Goal: Information Seeking & Learning: Learn about a topic

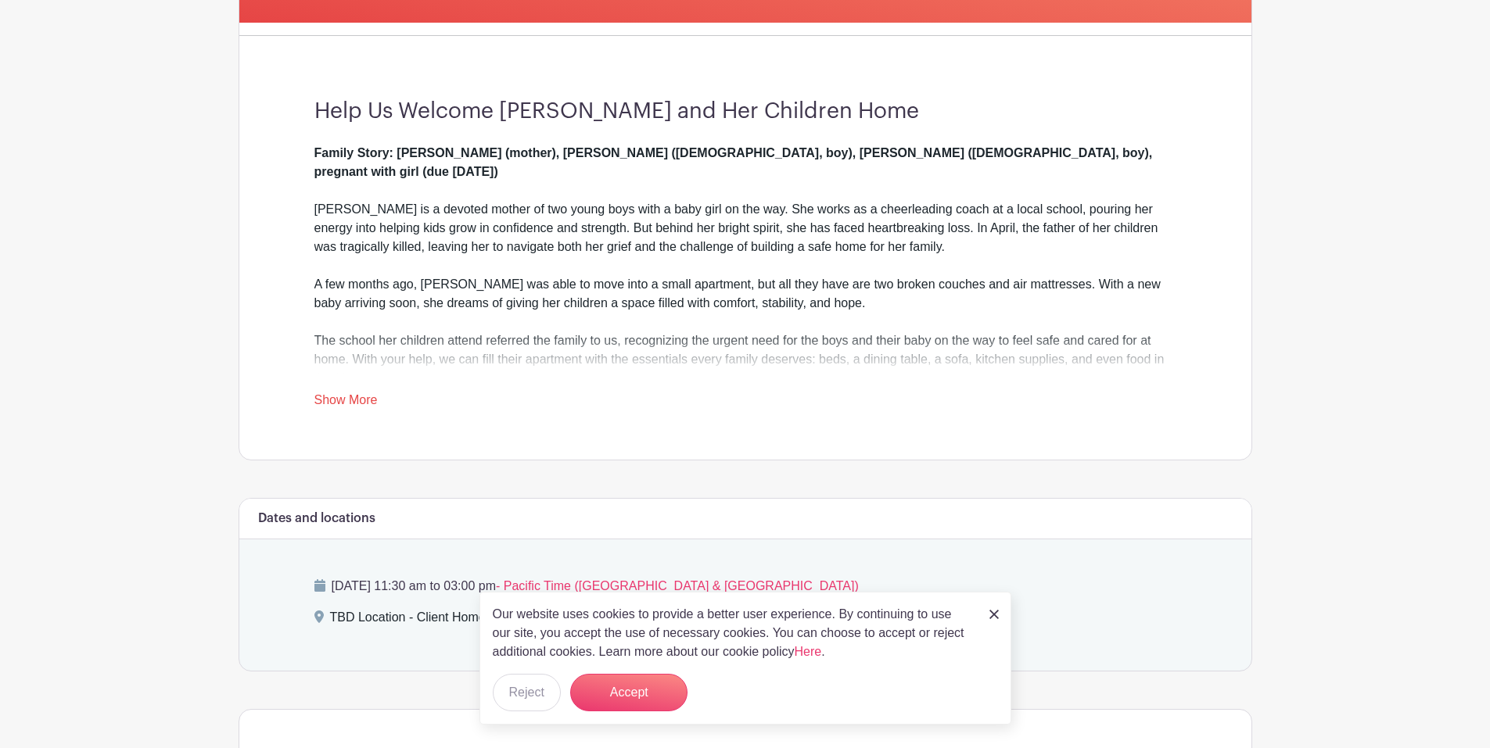
scroll to position [391, 0]
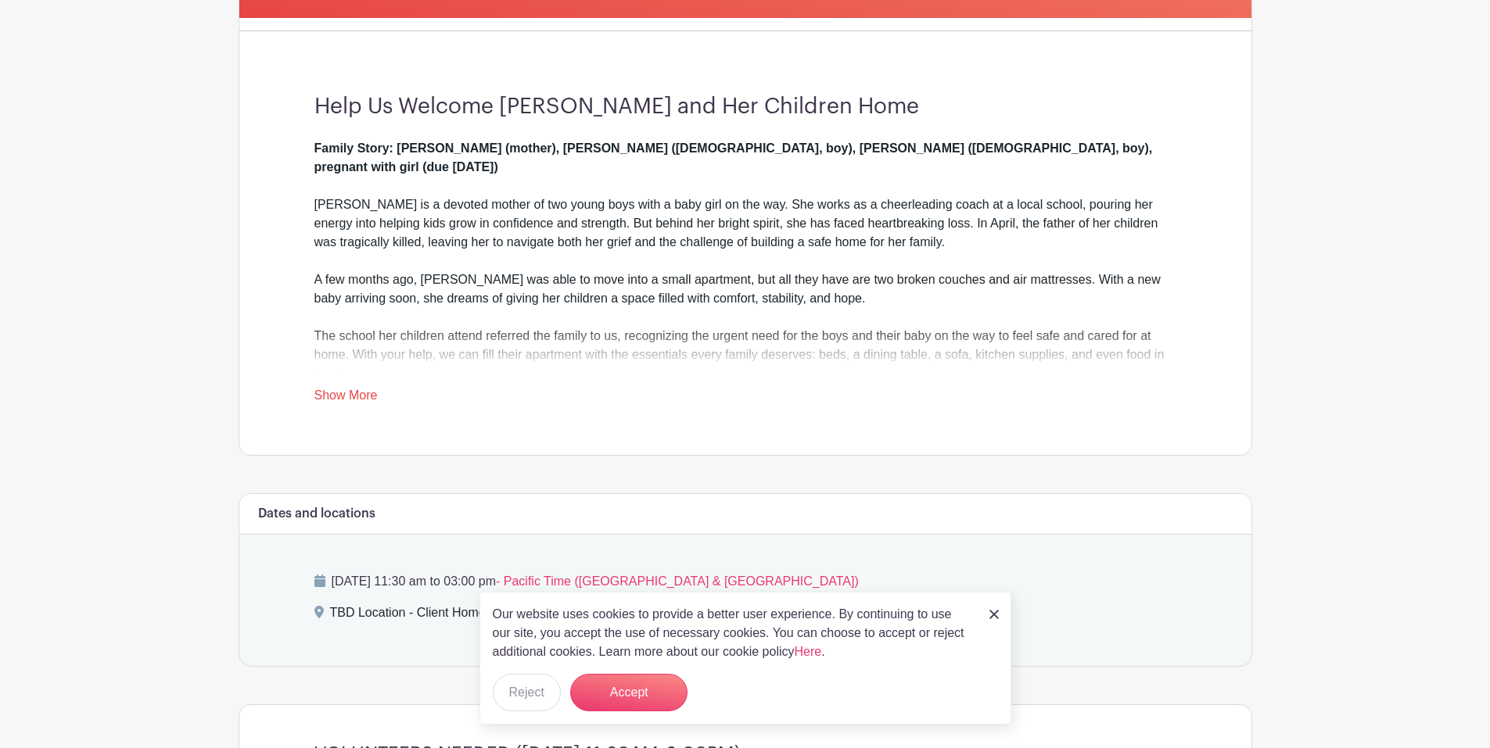
click at [346, 397] on link "Show More" at bounding box center [345, 399] width 63 height 20
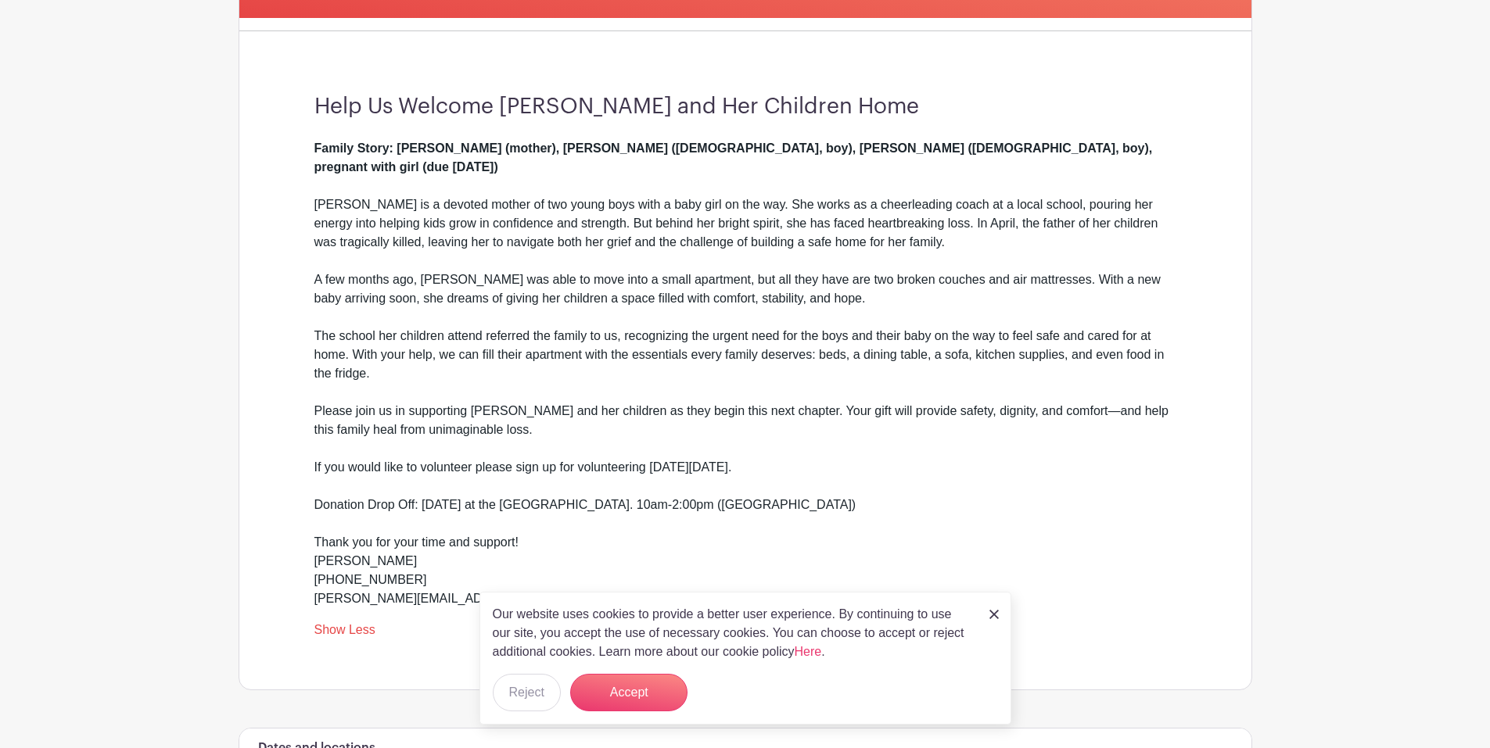
click at [991, 618] on img at bounding box center [993, 614] width 9 height 9
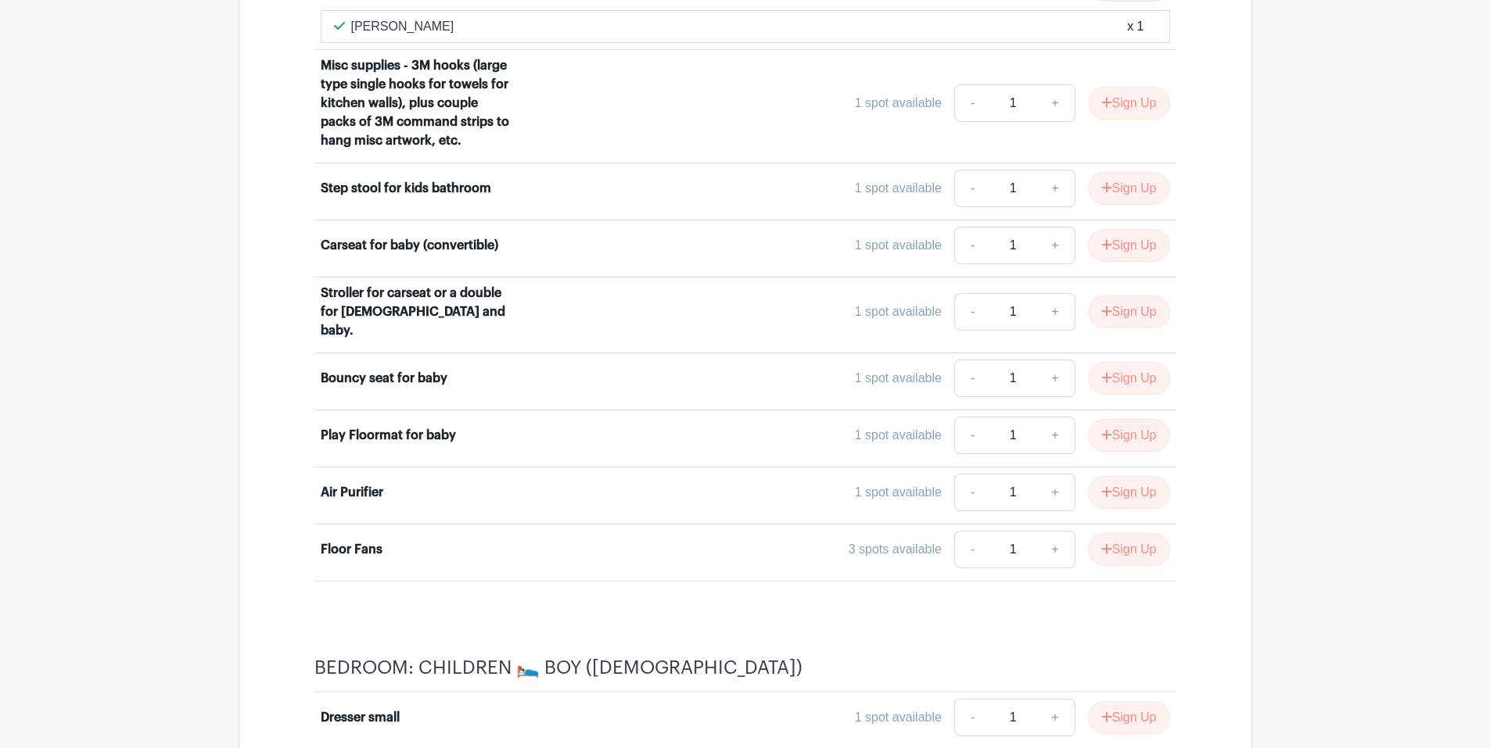
scroll to position [7282, 0]
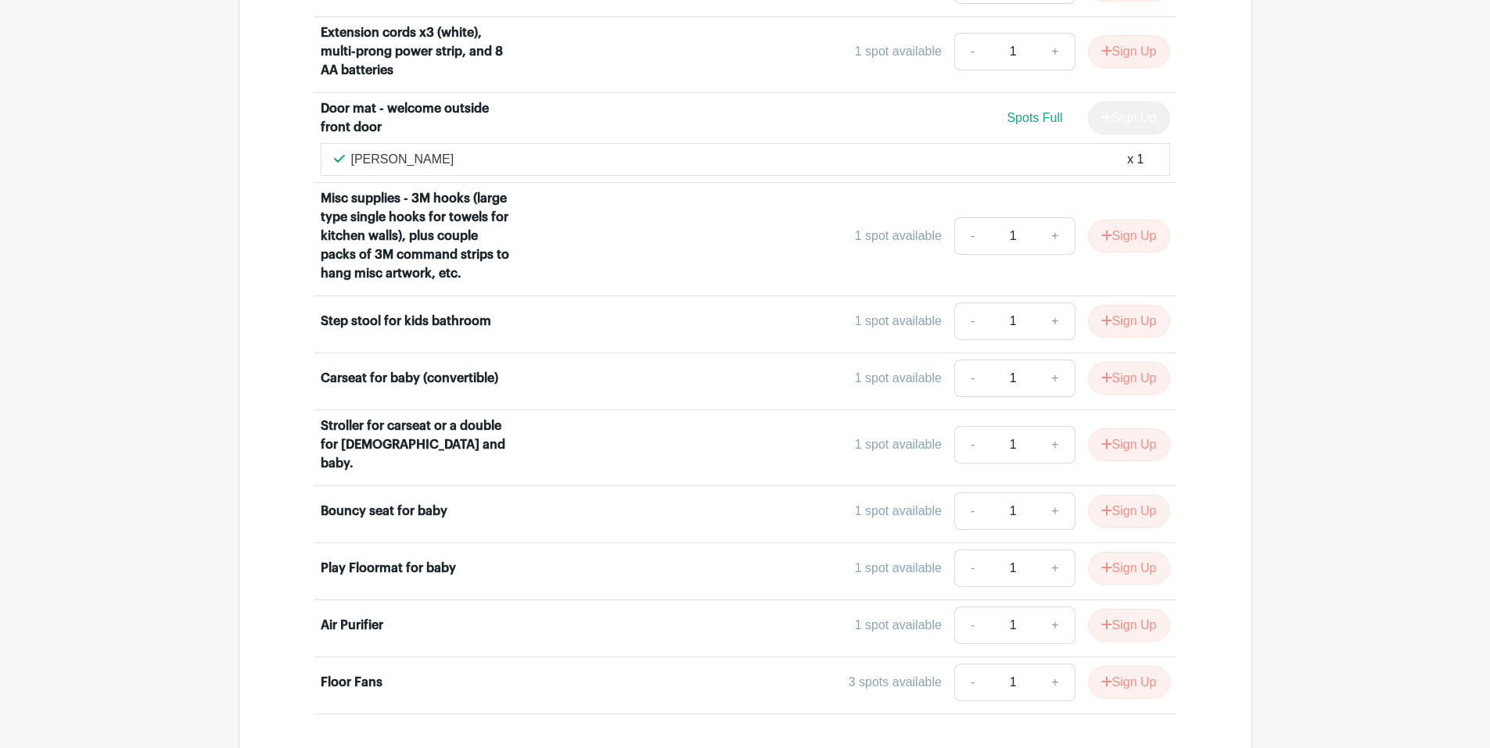
drag, startPoint x: 1413, startPoint y: 670, endPoint x: 1422, endPoint y: 668, distance: 9.7
drag, startPoint x: 1422, startPoint y: 668, endPoint x: 1430, endPoint y: 273, distance: 395.0
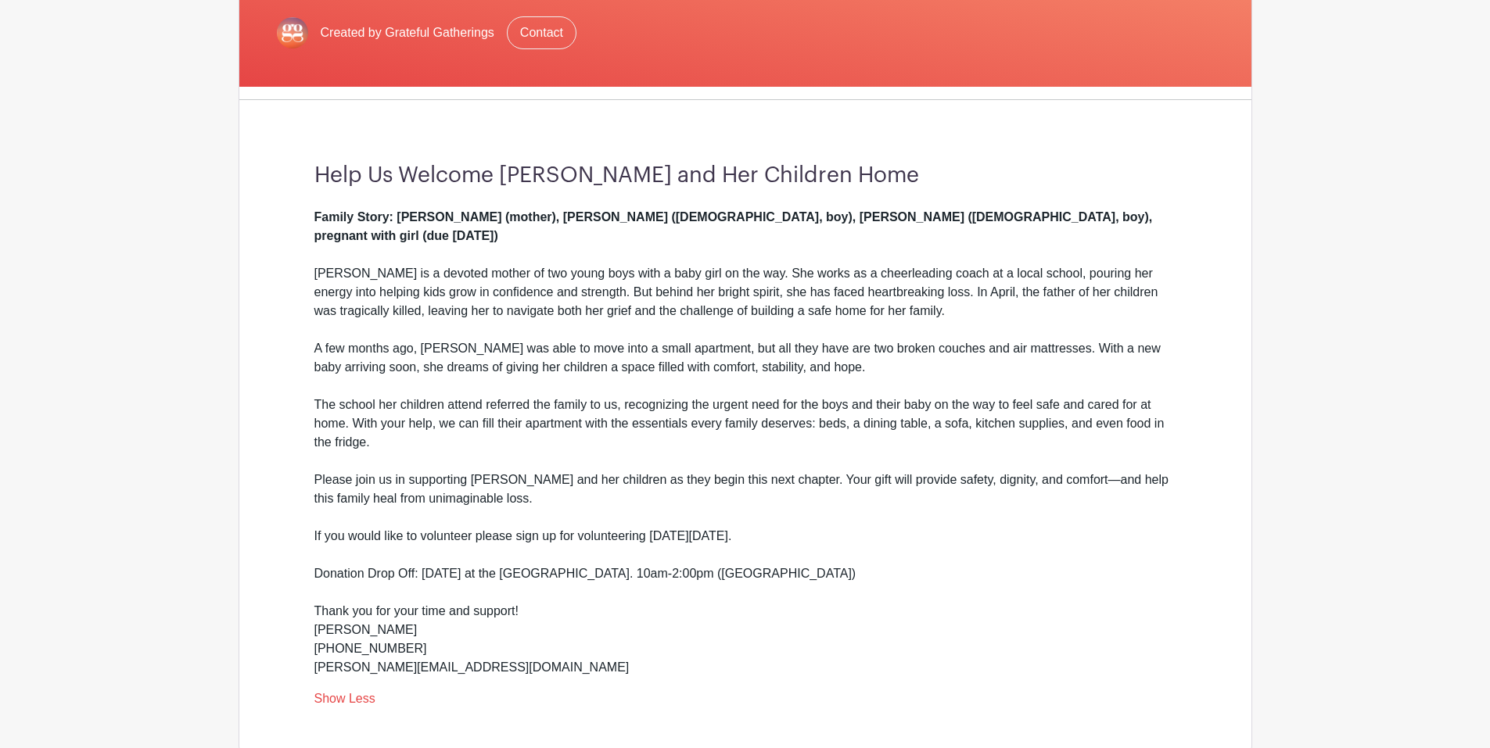
scroll to position [88, 0]
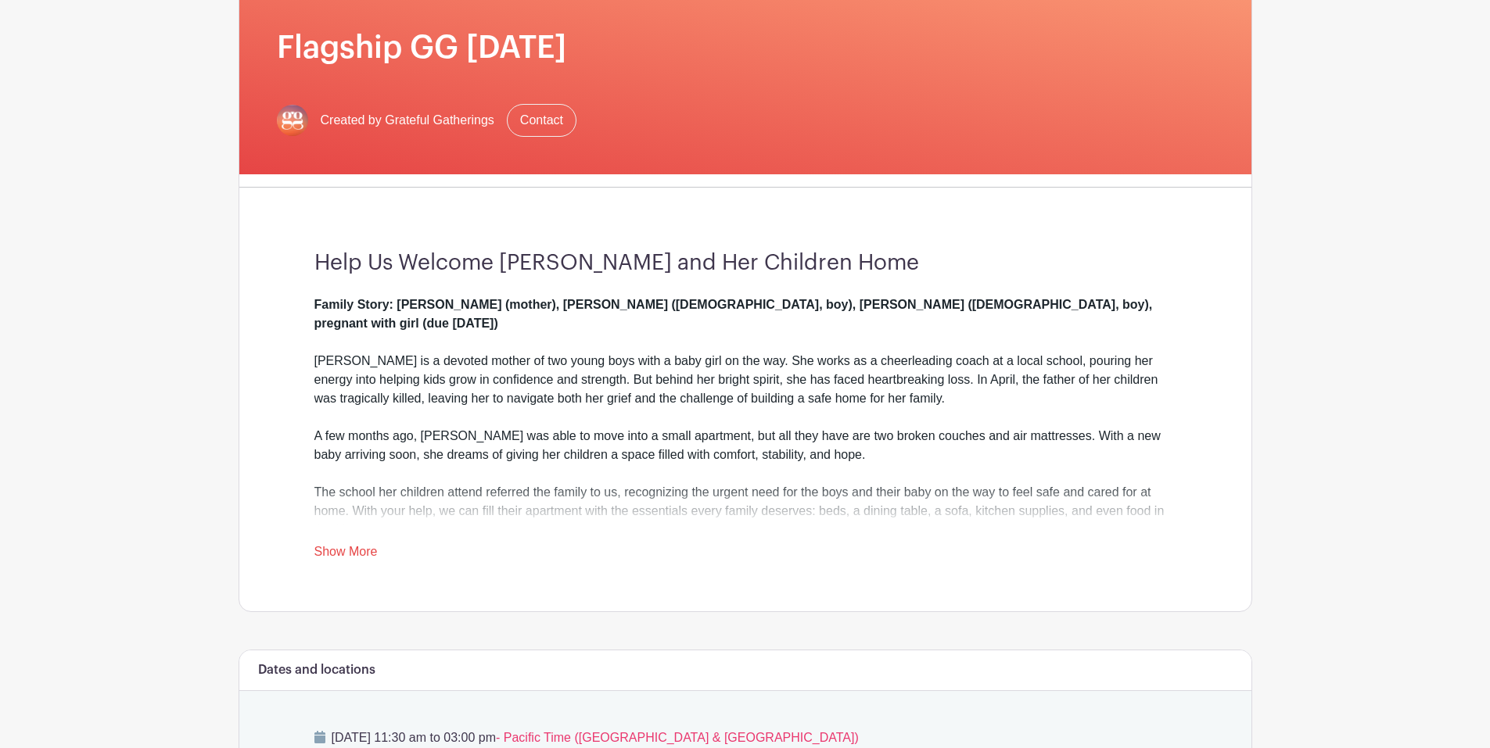
scroll to position [469, 0]
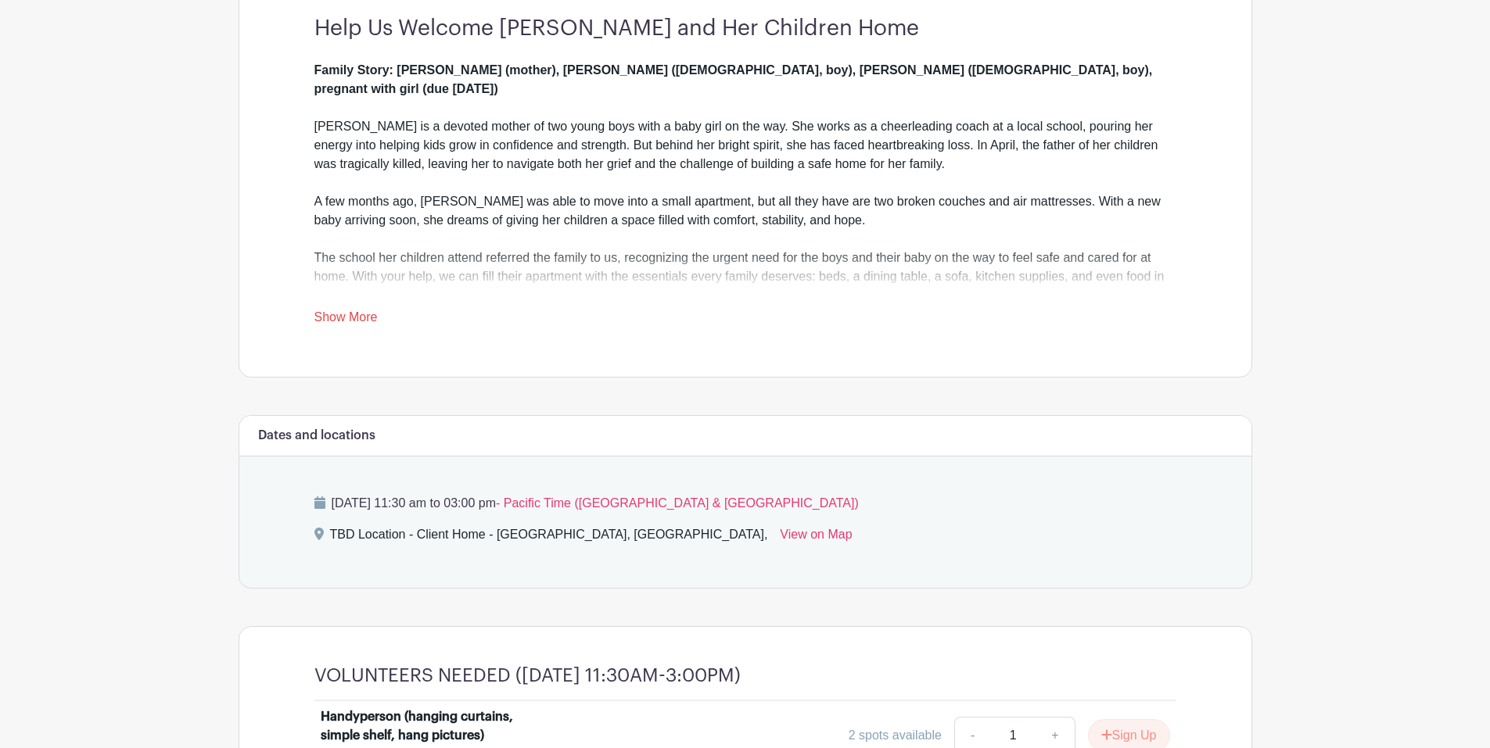
click at [330, 307] on div "Family Story: [PERSON_NAME] (mother), [PERSON_NAME] ([DEMOGRAPHIC_DATA], boy), …" at bounding box center [745, 194] width 862 height 266
click at [330, 312] on link "Show More" at bounding box center [345, 320] width 63 height 20
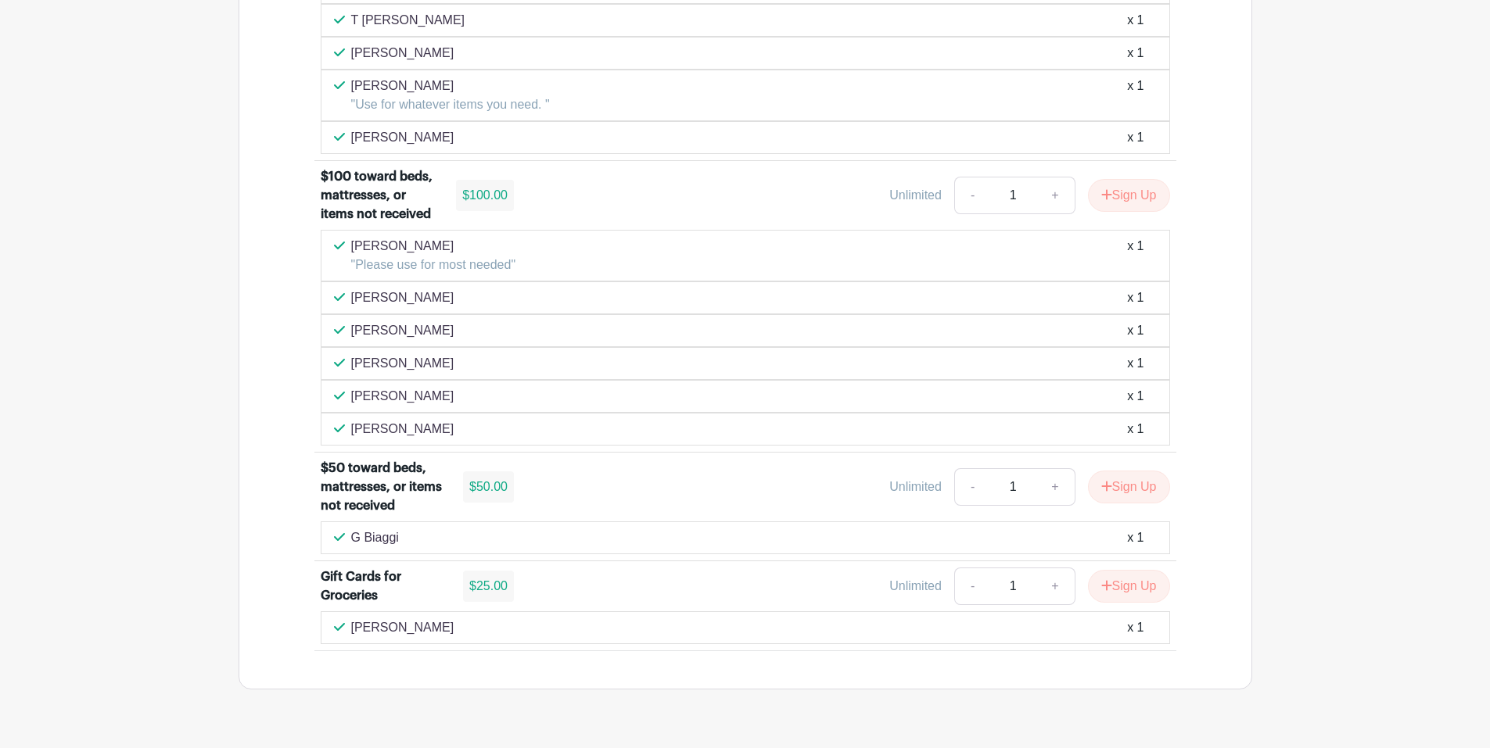
scroll to position [9863, 0]
